Goal: Transaction & Acquisition: Purchase product/service

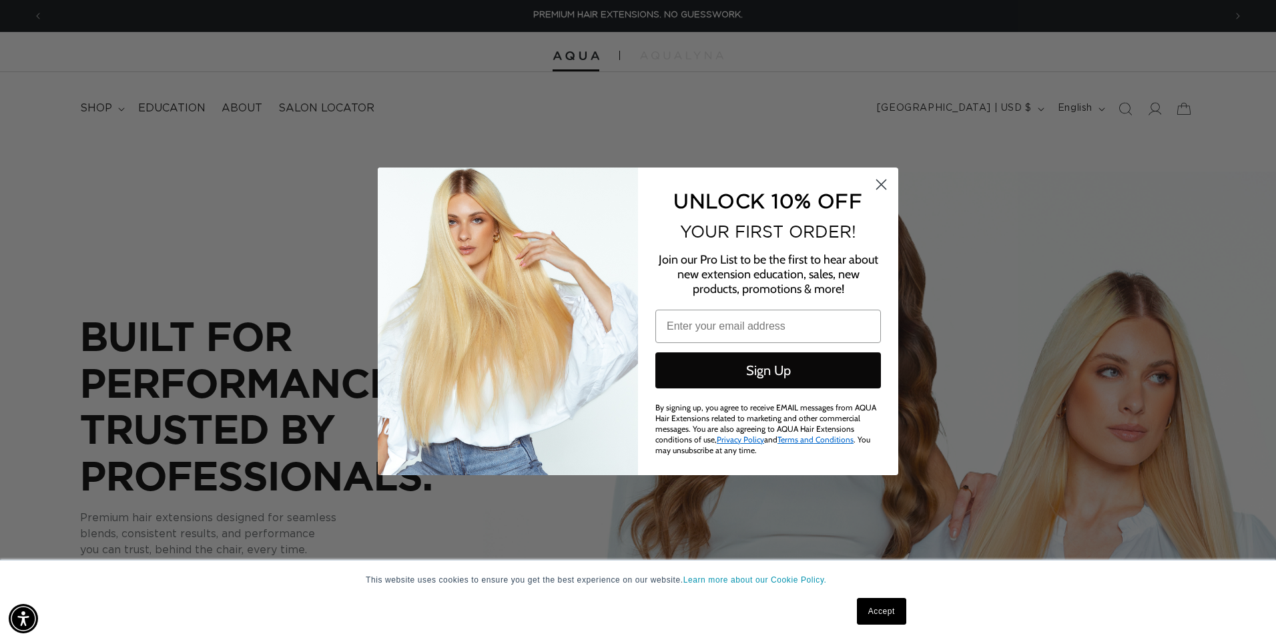
click at [876, 184] on circle "Close dialog" at bounding box center [881, 184] width 22 height 22
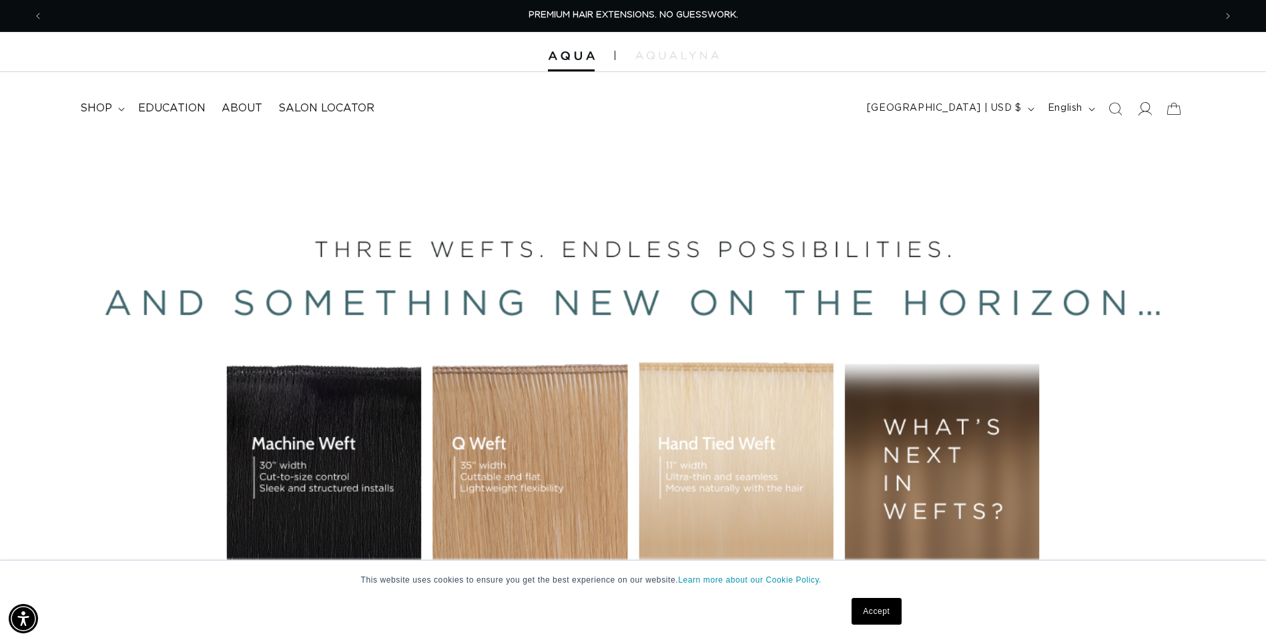
click at [1151, 113] on icon at bounding box center [1144, 108] width 14 height 14
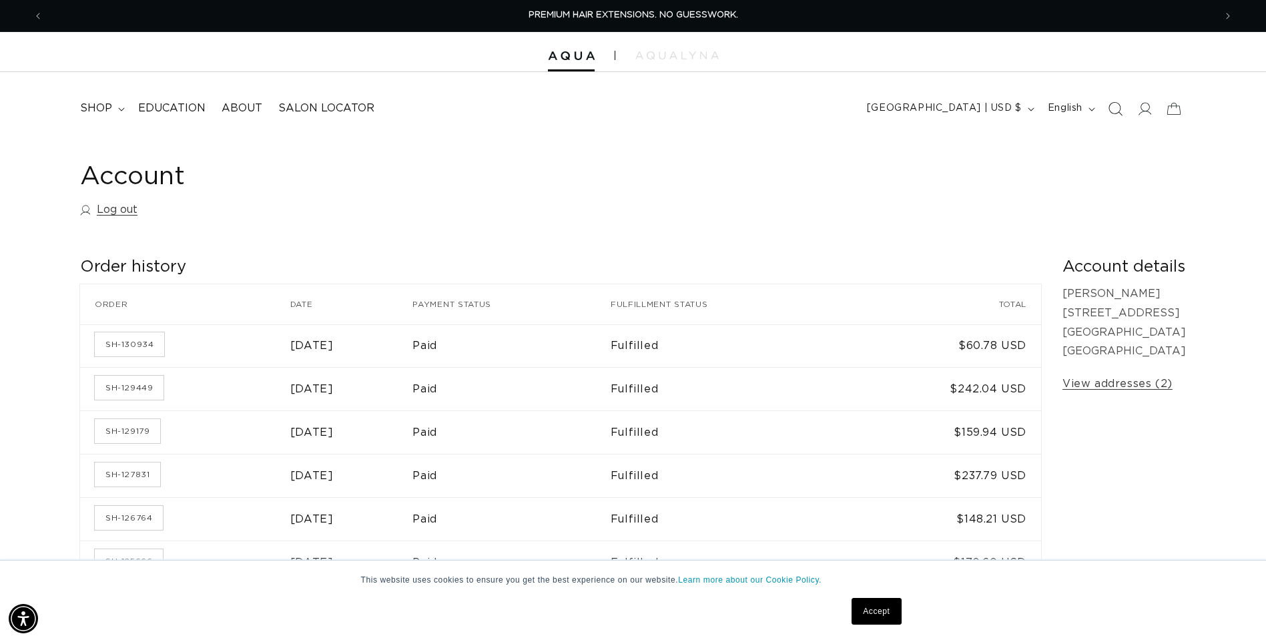
click at [1117, 111] on icon "Search" at bounding box center [1115, 108] width 14 height 14
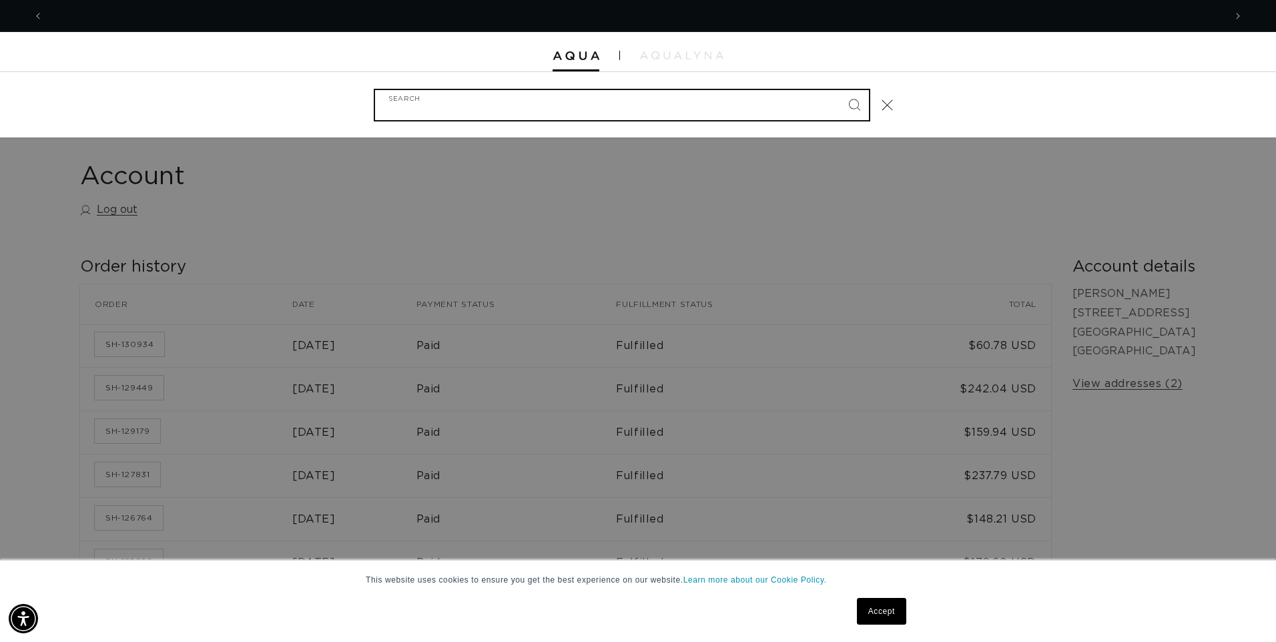
scroll to position [0, 1181]
click at [542, 108] on input "Search" at bounding box center [622, 105] width 494 height 30
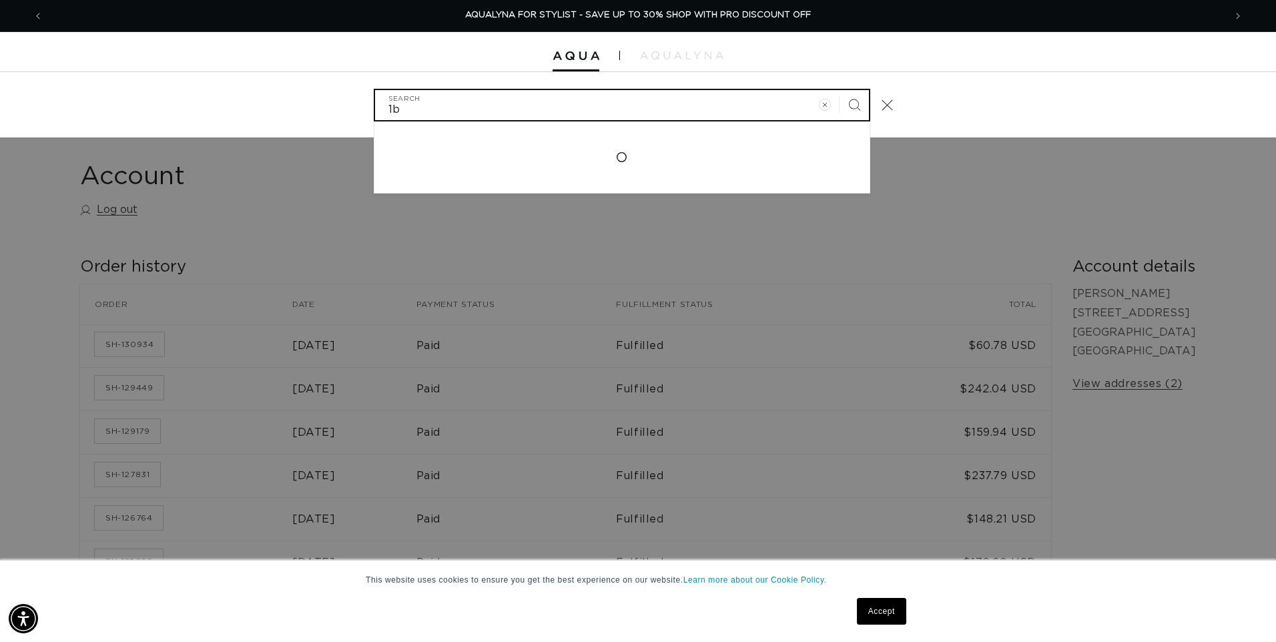
type input "1b"
click at [840, 90] on button "Search" at bounding box center [854, 104] width 29 height 29
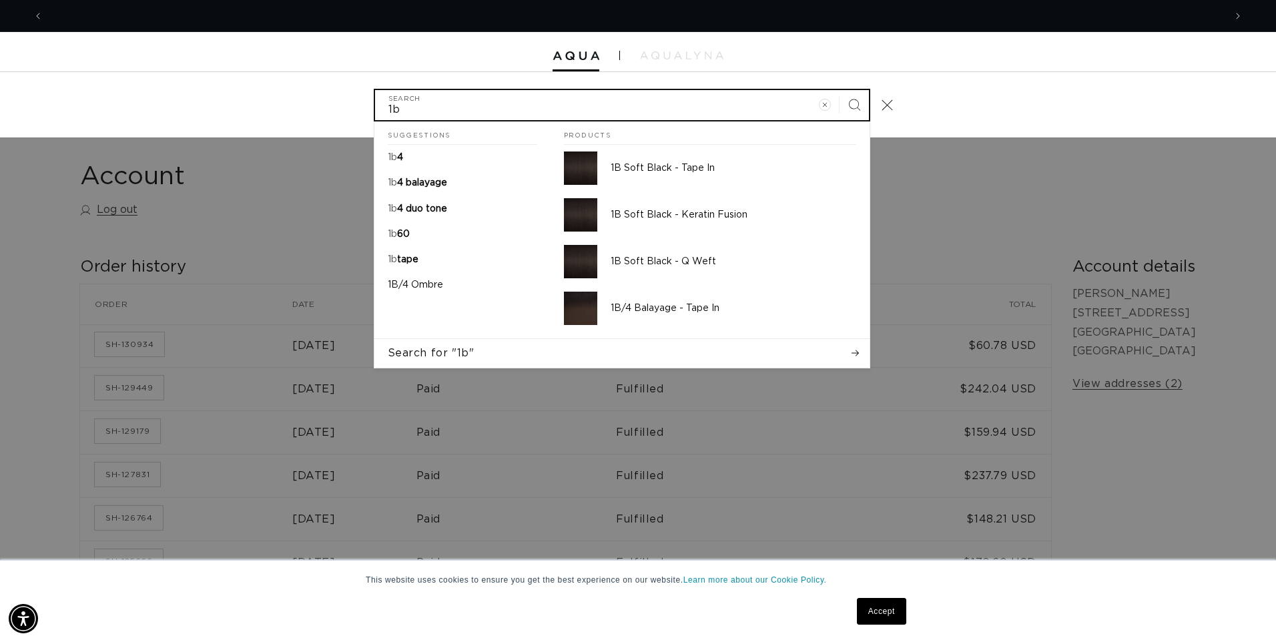
scroll to position [0, 0]
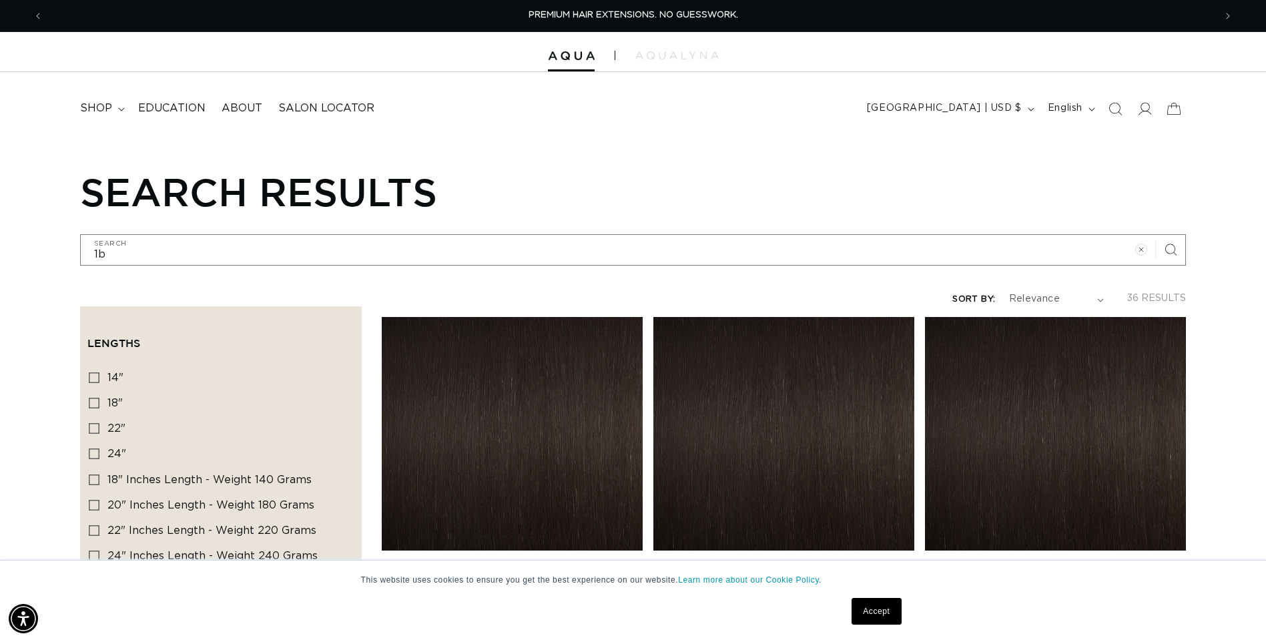
click at [524, 567] on link "1B Soft Black Tape In" at bounding box center [512, 583] width 261 height 32
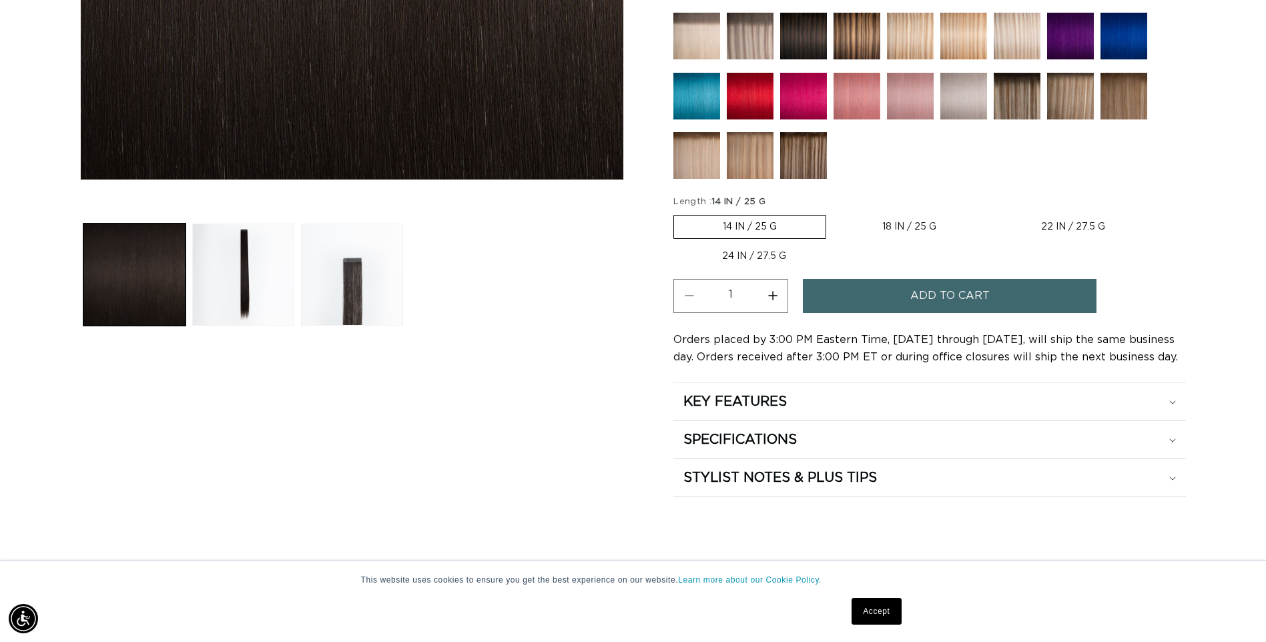
scroll to position [0, 2343]
click at [732, 255] on label "24 IN / 27.5 G Variant sold out or unavailable" at bounding box center [754, 256] width 162 height 23
click at [1161, 213] on input "24 IN / 27.5 G Variant sold out or unavailable" at bounding box center [1161, 212] width 1 height 1
radio input "true"
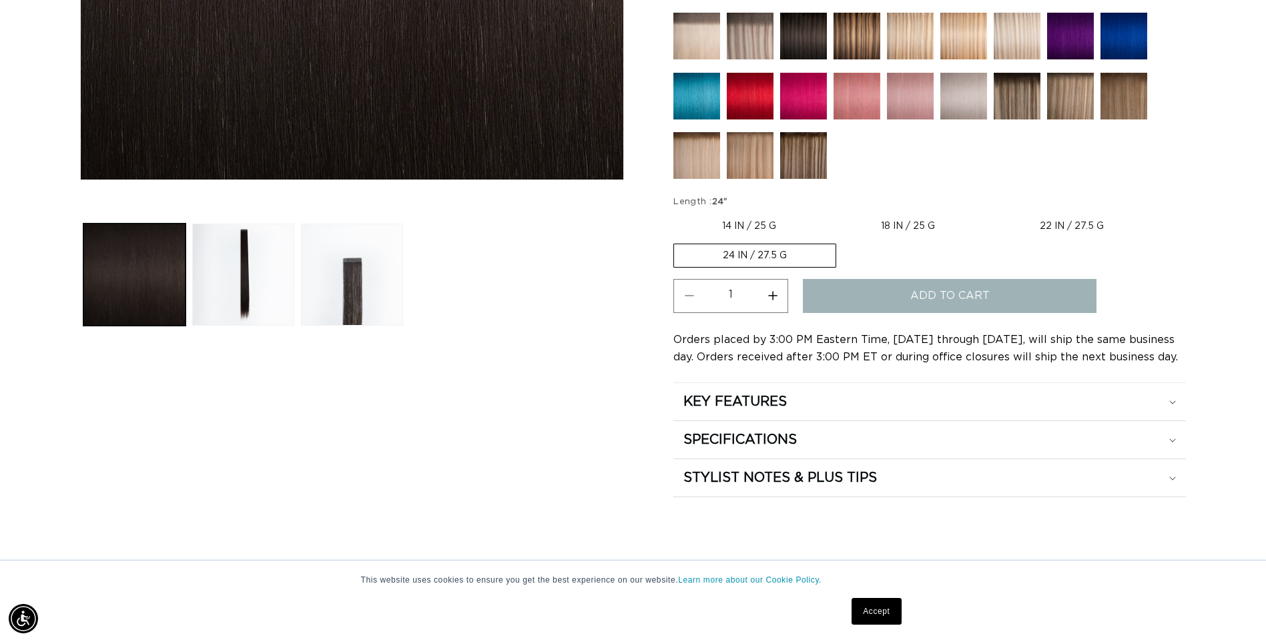
scroll to position [0, 0]
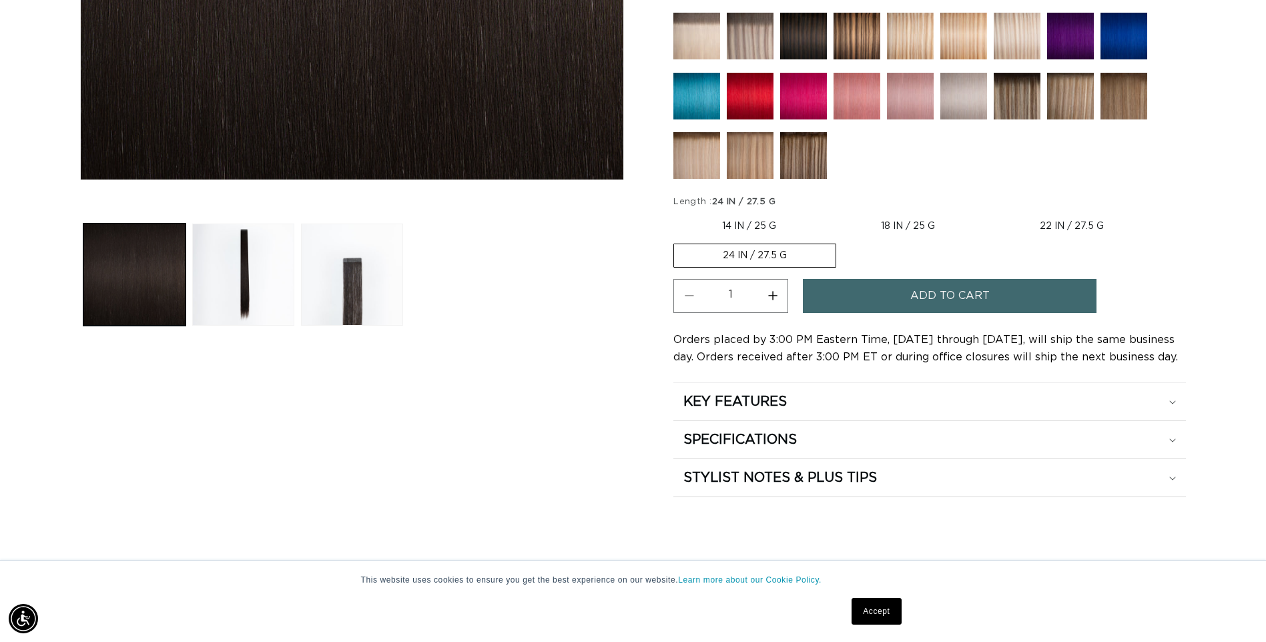
click at [778, 295] on button "Increase quantity for 1B Soft Black - Tape In" at bounding box center [773, 296] width 30 height 34
type input "2"
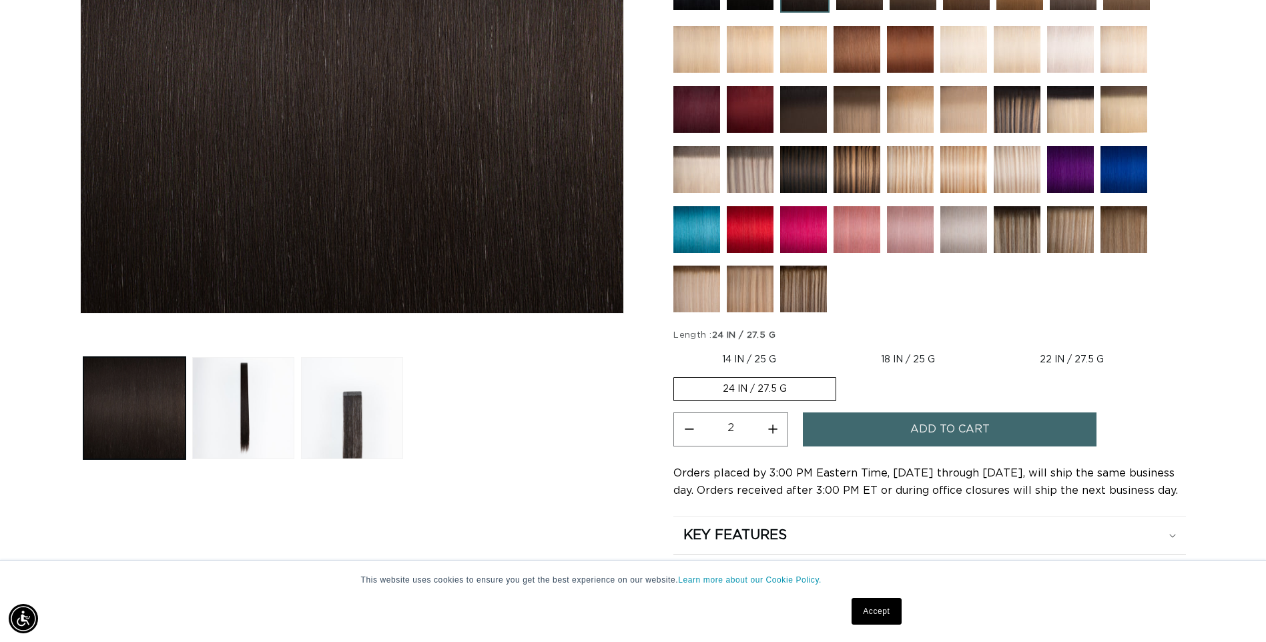
click at [924, 424] on span "Add to cart" at bounding box center [949, 429] width 79 height 34
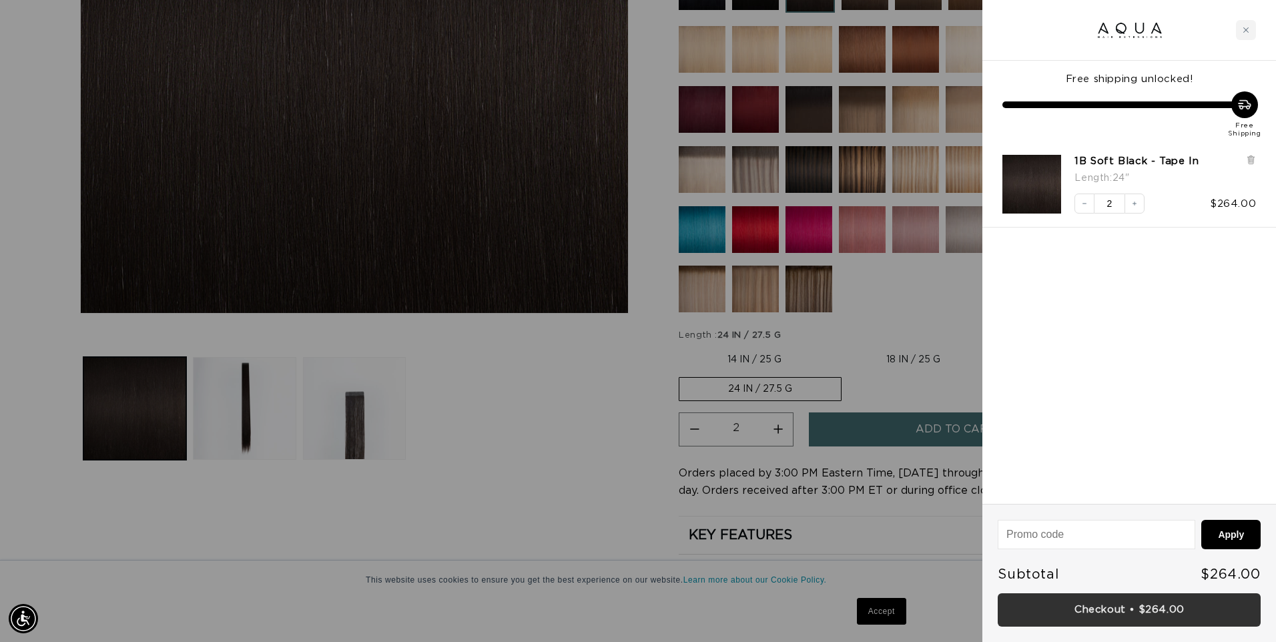
scroll to position [0, 2363]
click at [1131, 613] on link "Checkout • $264.00" at bounding box center [1129, 610] width 263 height 34
